Goal: Information Seeking & Learning: Learn about a topic

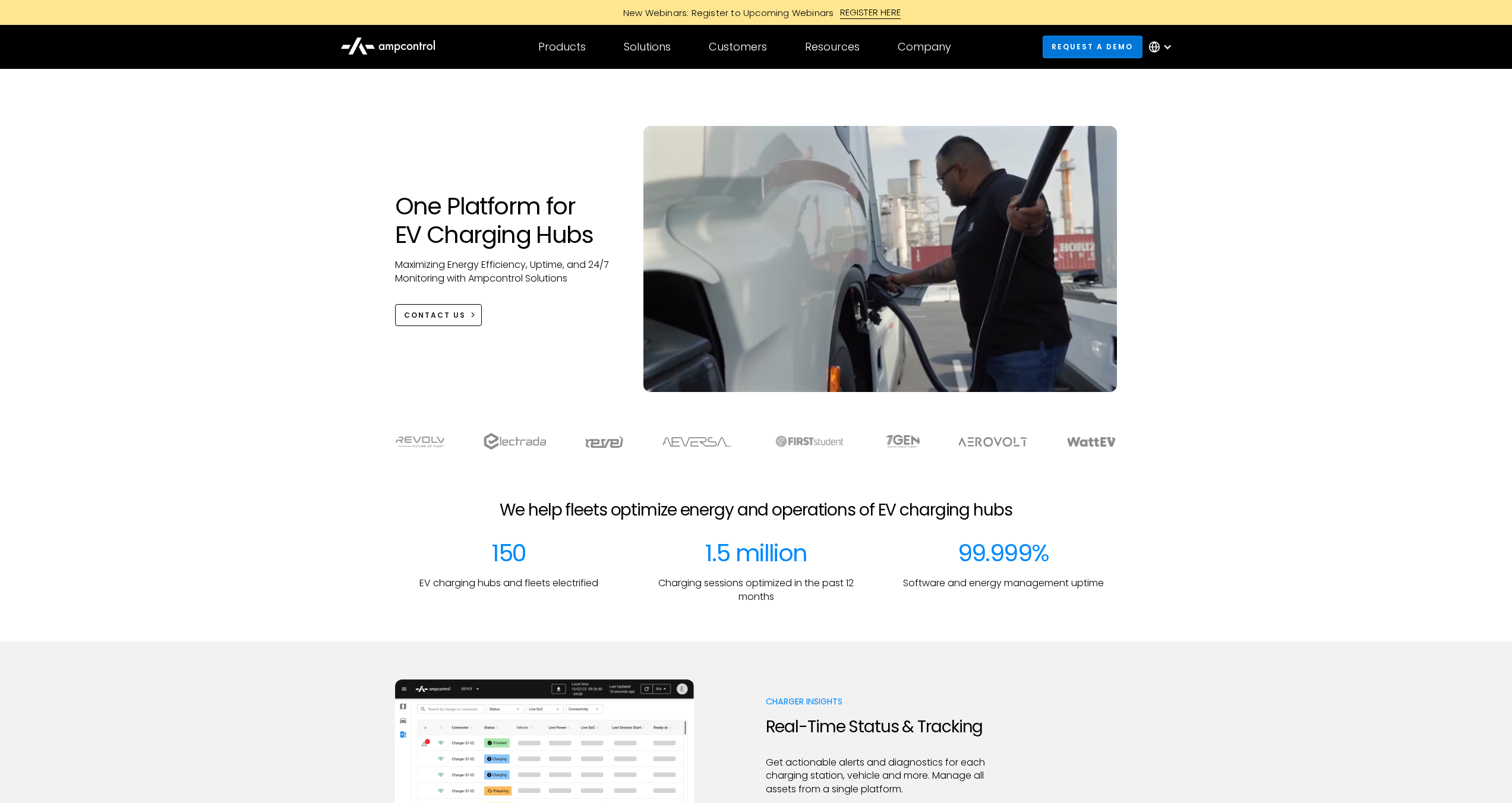
click at [1121, 49] on link "Request a demo" at bounding box center [1092, 46] width 100 height 22
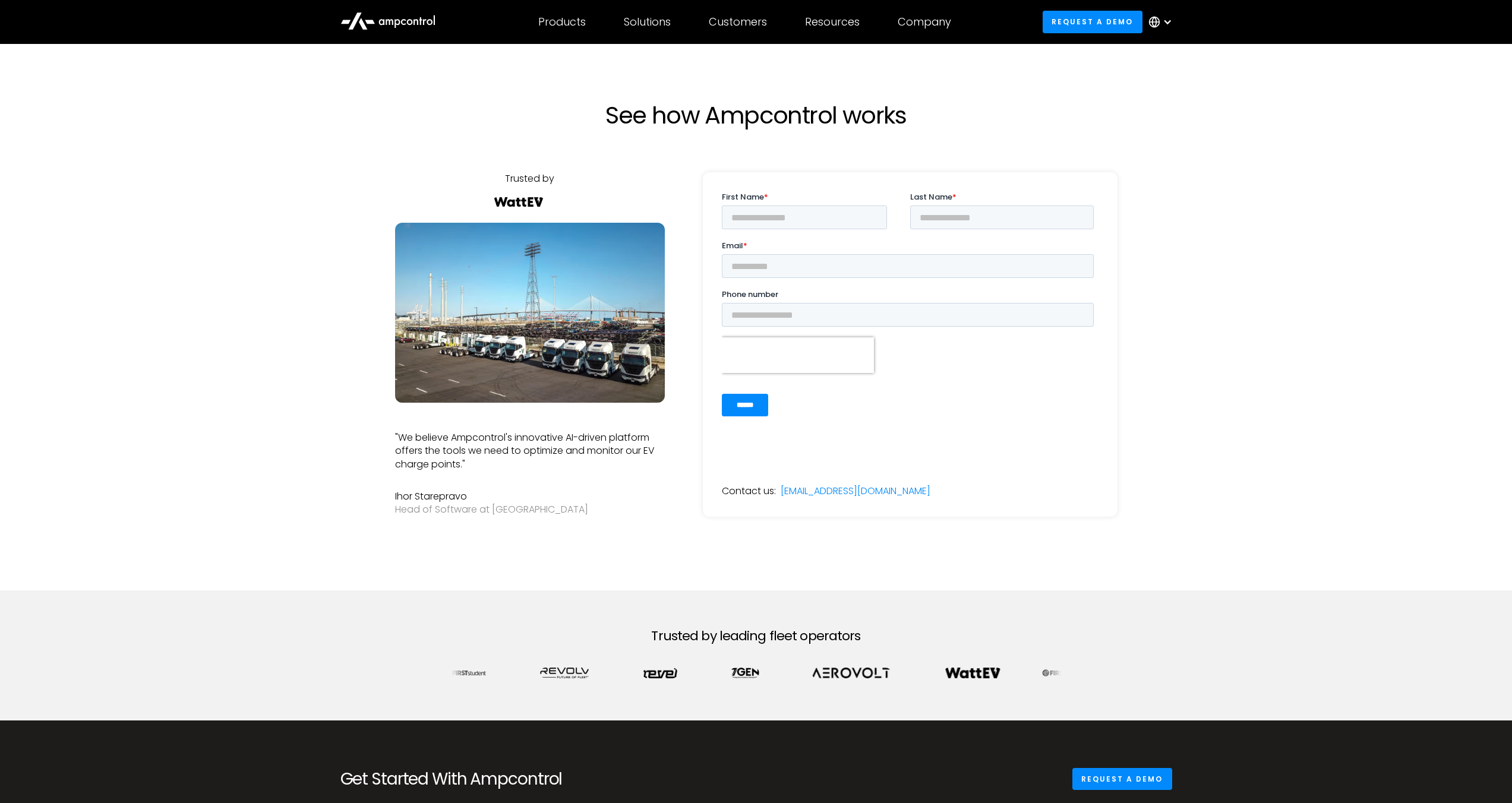
scroll to position [489, 0]
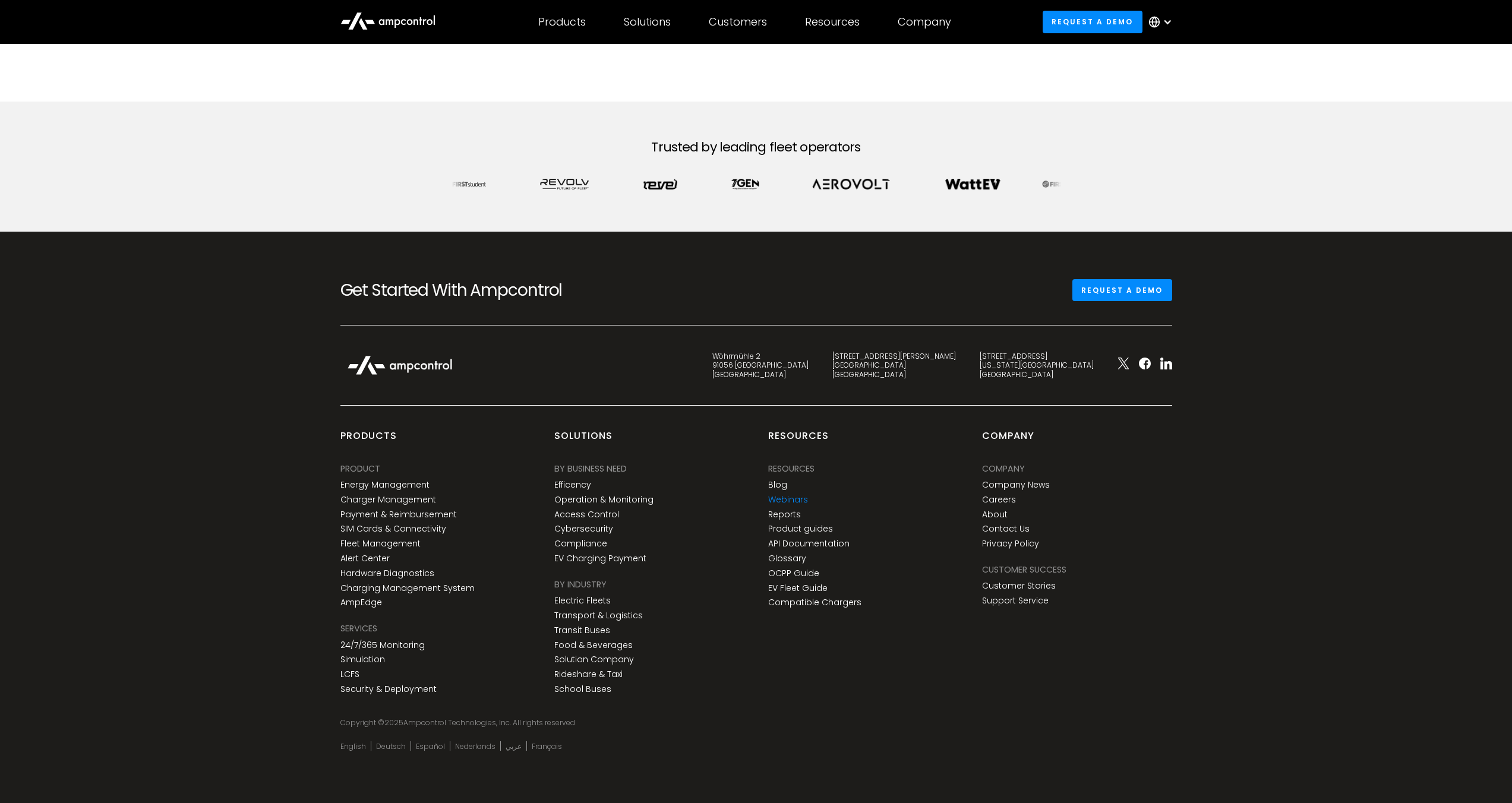
click at [793, 496] on link "Webinars" at bounding box center [788, 500] width 40 height 10
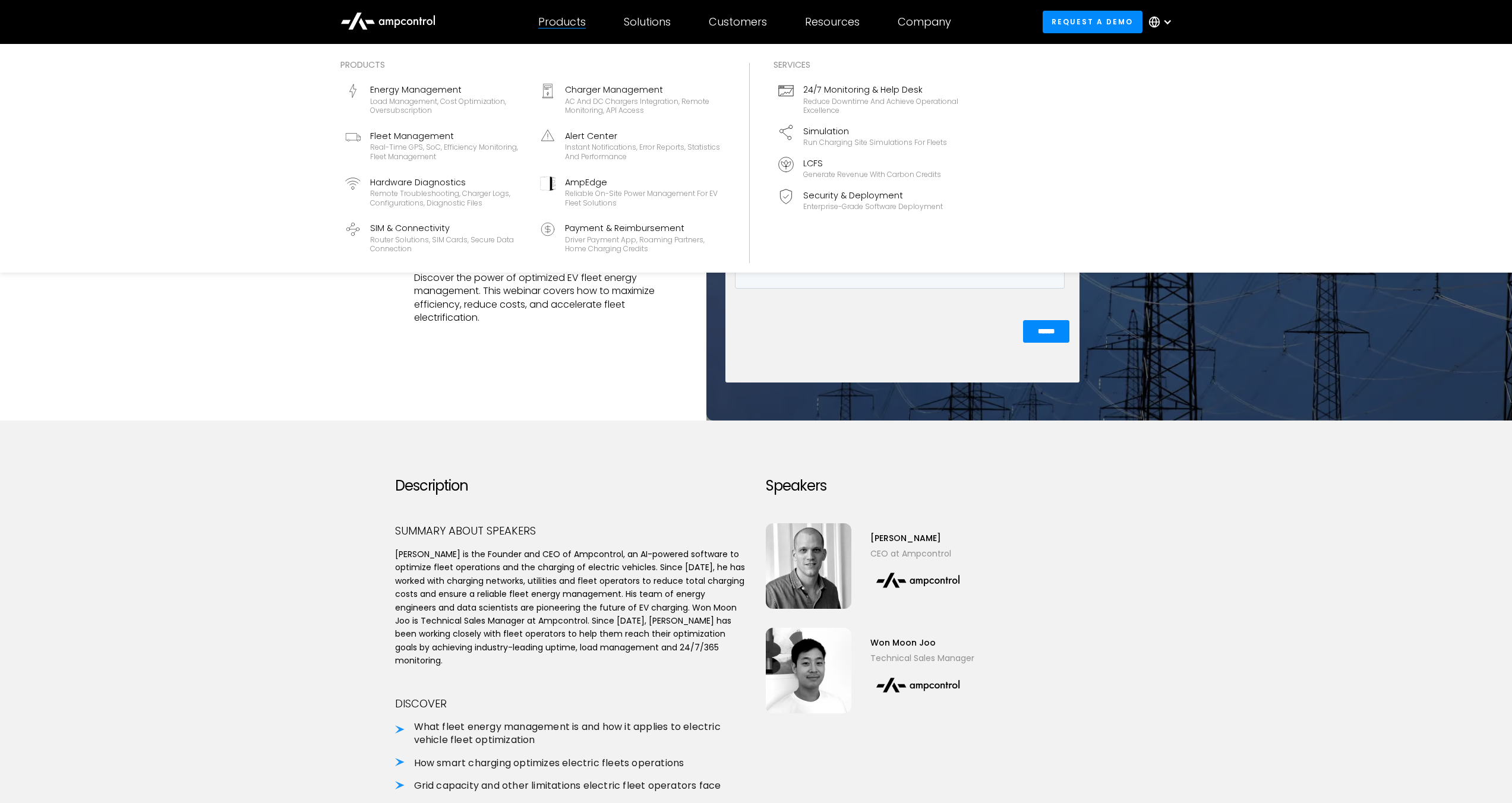
click at [543, 19] on div "Products" at bounding box center [562, 22] width 47 height 13
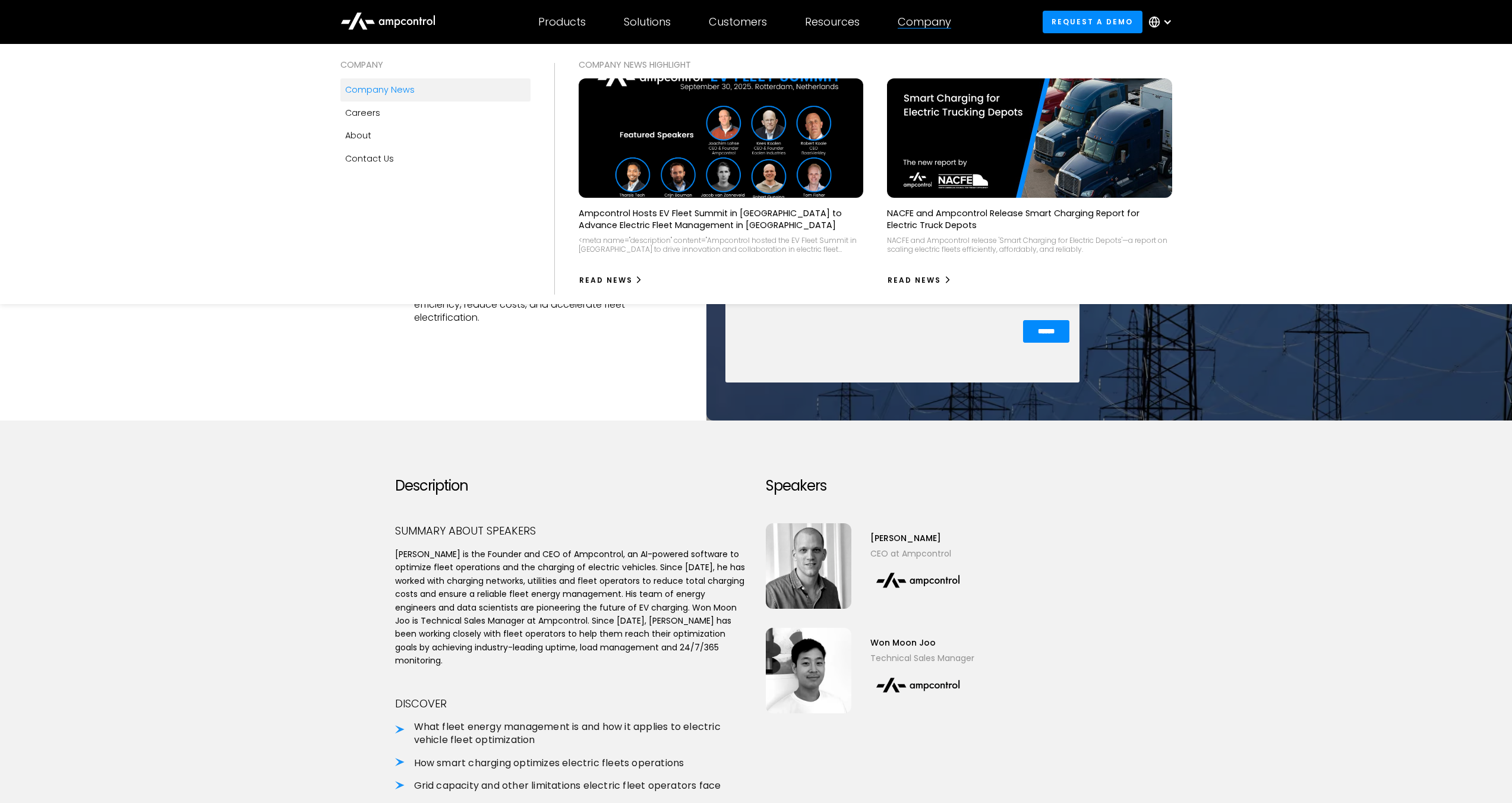
click at [378, 87] on div "Company news" at bounding box center [379, 89] width 69 height 13
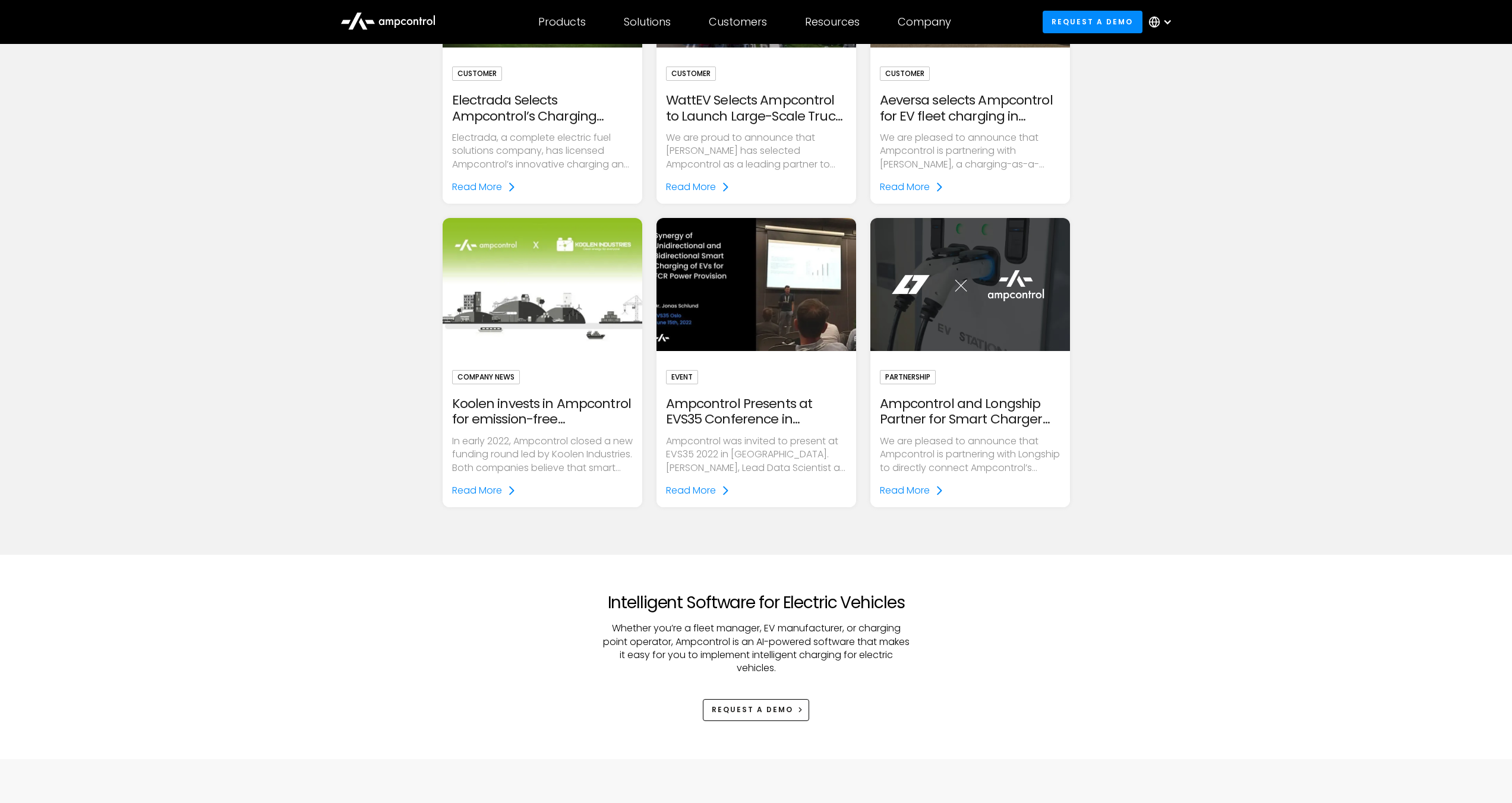
scroll to position [3035, 0]
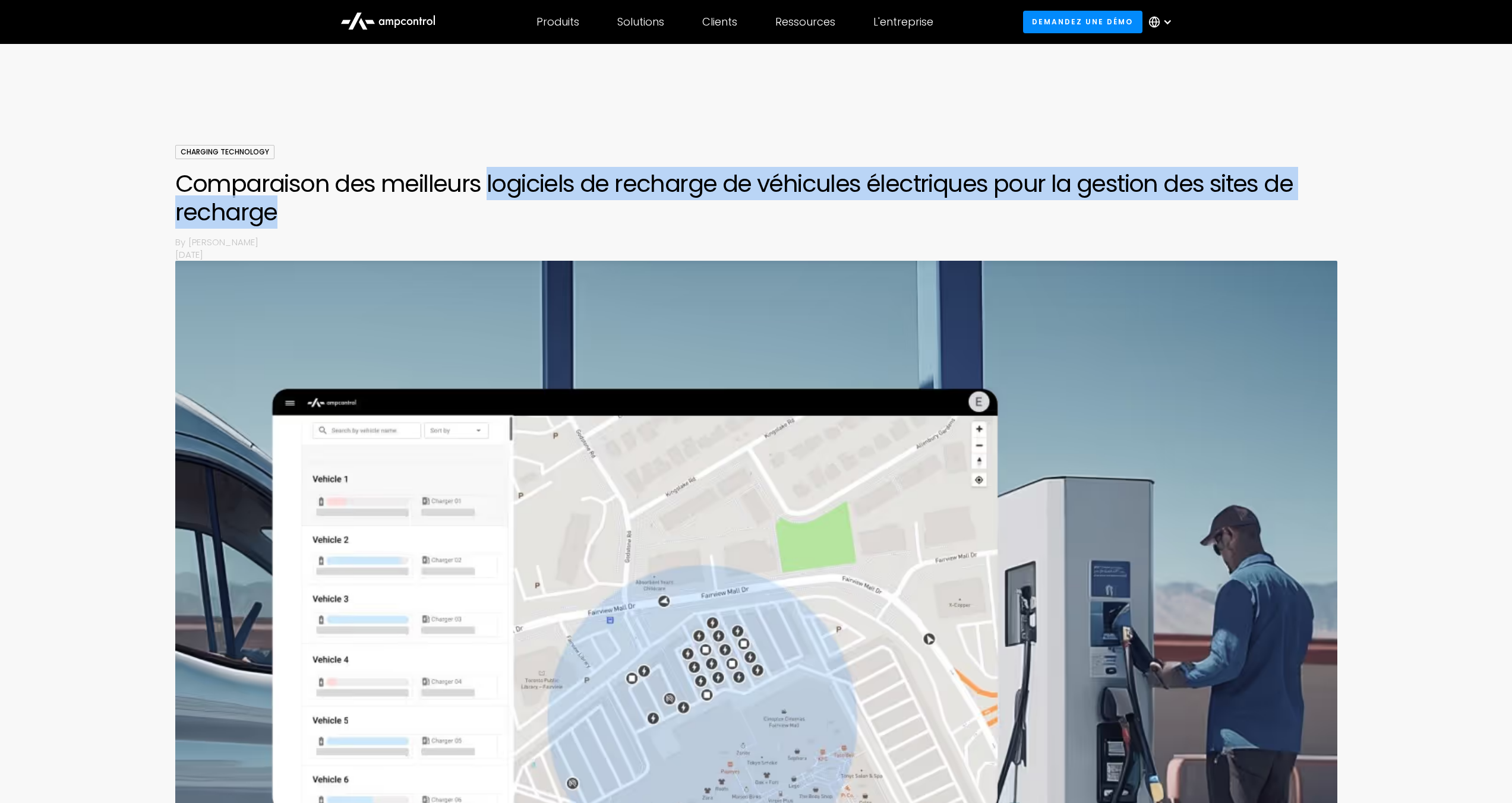
drag, startPoint x: 482, startPoint y: 181, endPoint x: 897, endPoint y: 207, distance: 415.8
click at [897, 207] on h1 "Comparaison des meilleurs logiciels de recharge de véhicules électriques pour l…" at bounding box center [756, 198] width 1162 height 57
copy h1 "logiciels de recharge de véhicules électriques pour la gestion des sites de rec…"
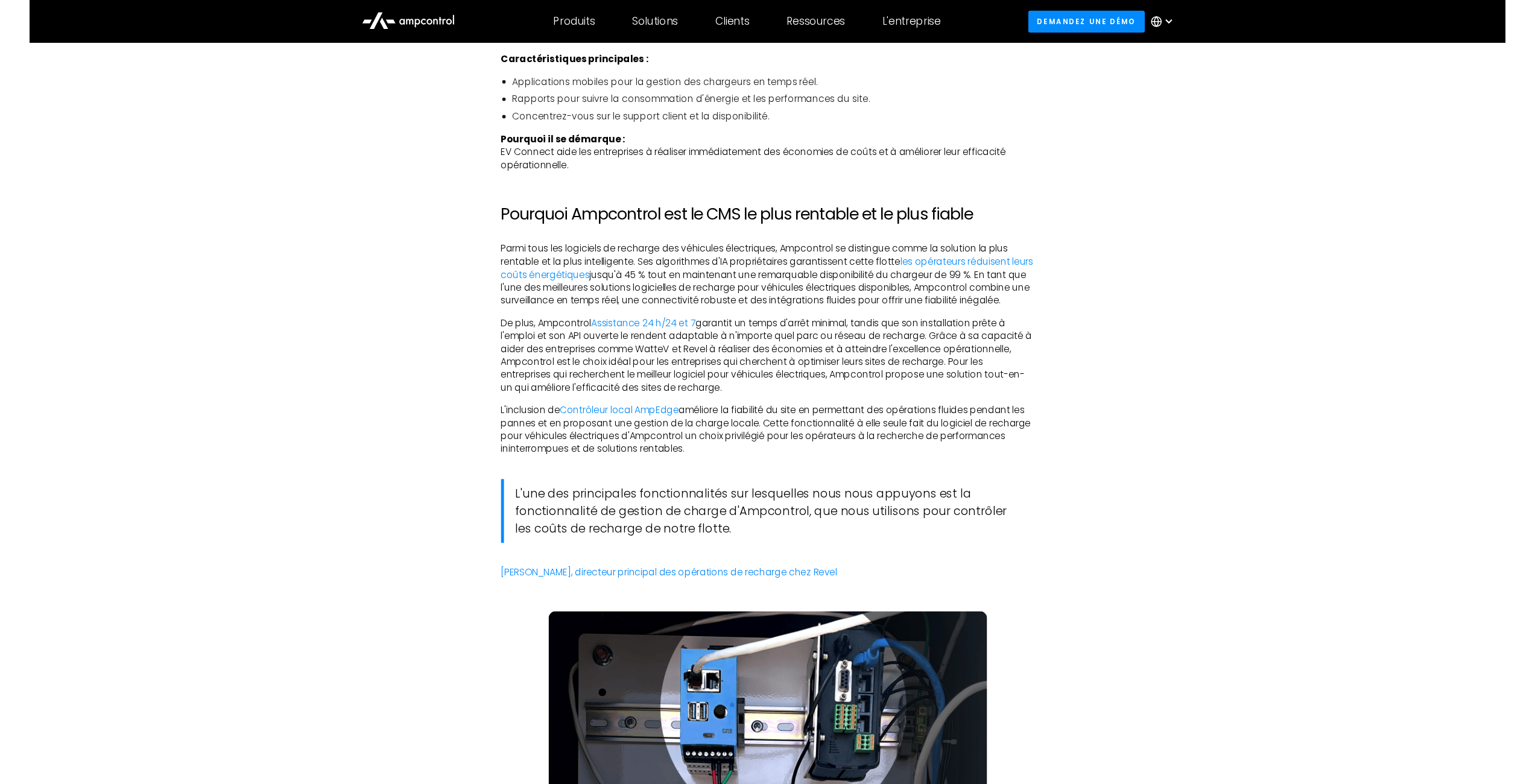
scroll to position [3093, 0]
